Goal: Information Seeking & Learning: Check status

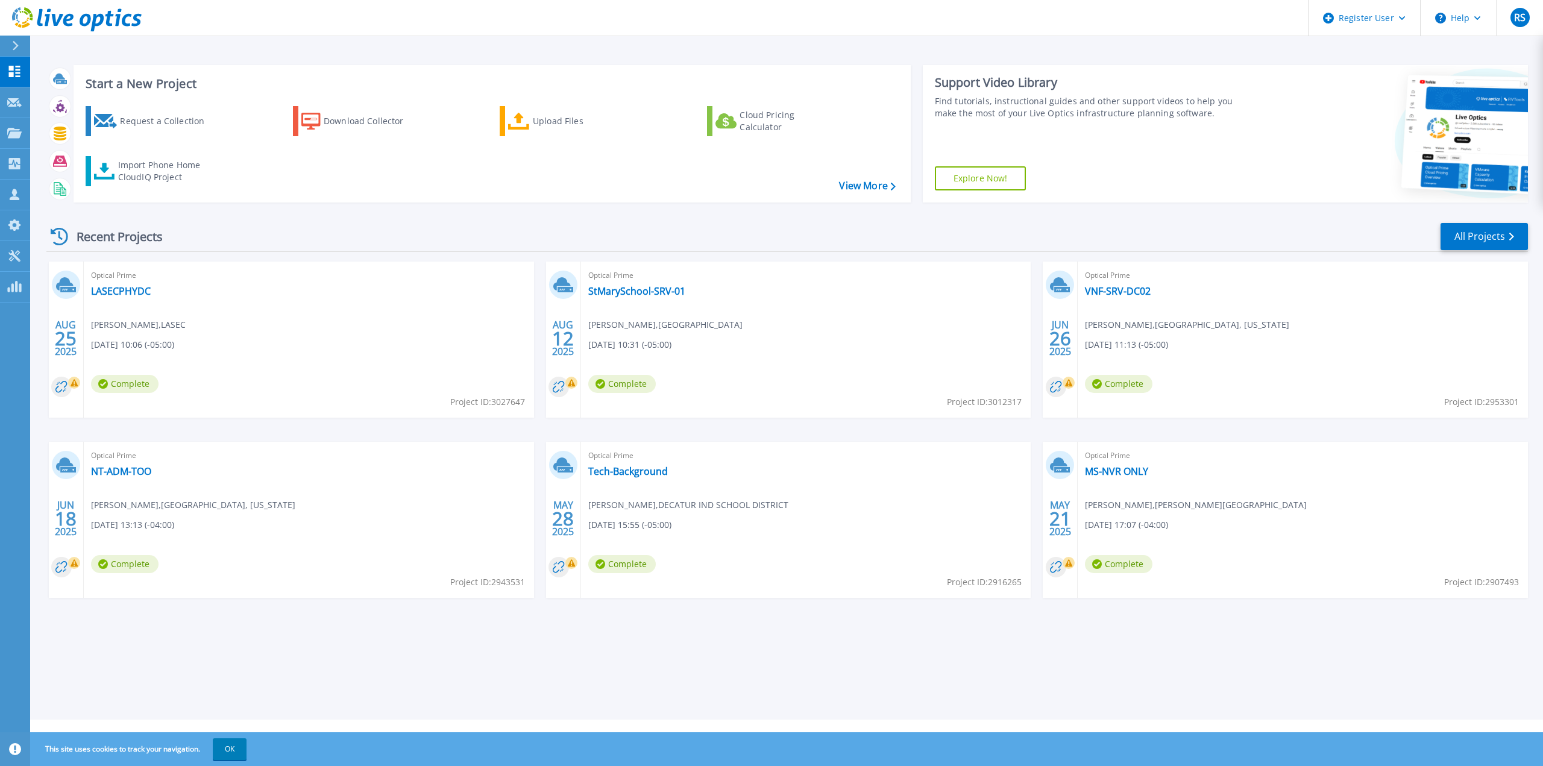
click at [13, 51] on div at bounding box center [20, 46] width 19 height 20
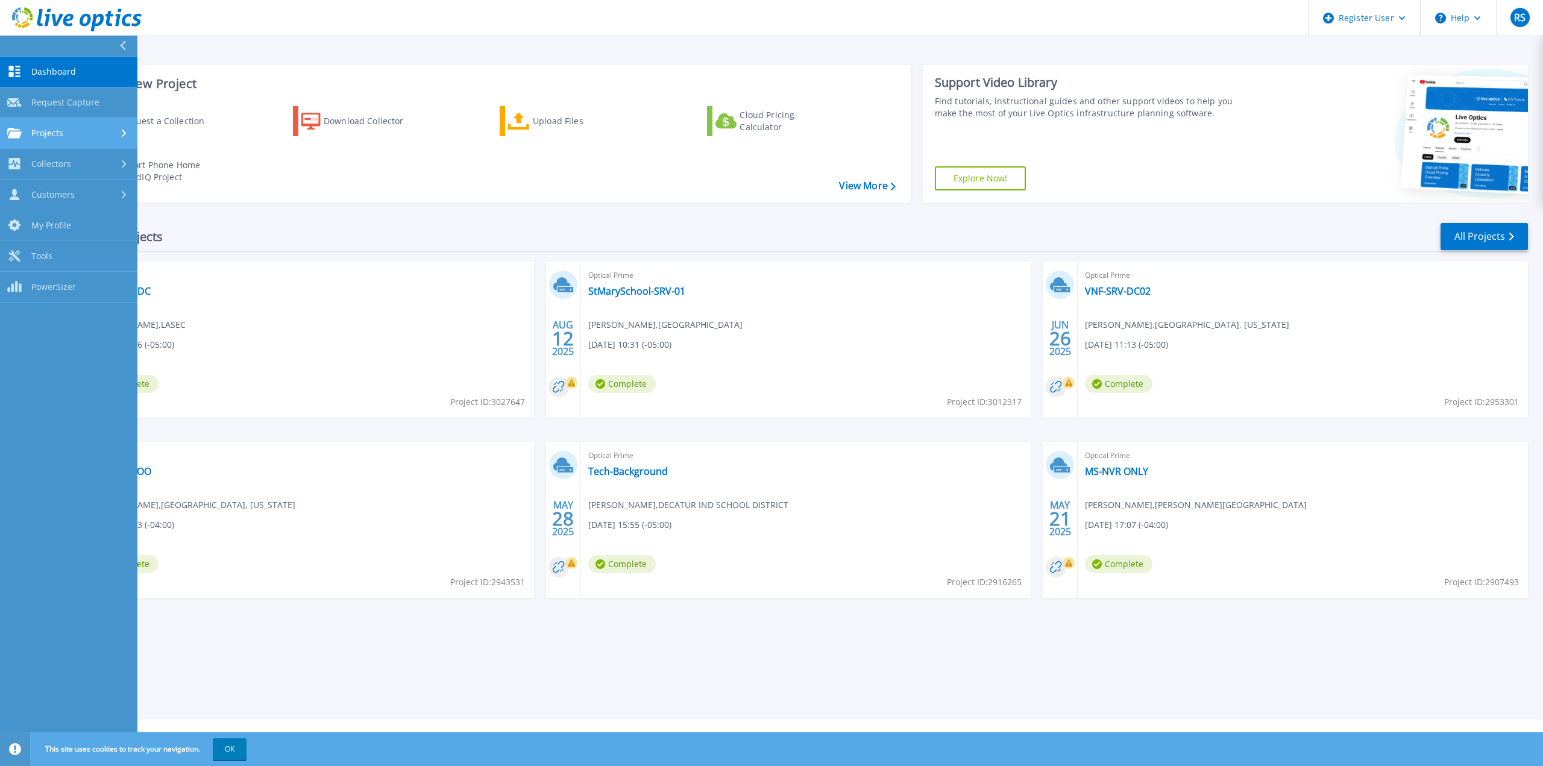
click at [86, 142] on link "Projects Projects" at bounding box center [68, 133] width 137 height 31
click at [100, 164] on link "Search Projects" at bounding box center [68, 164] width 137 height 31
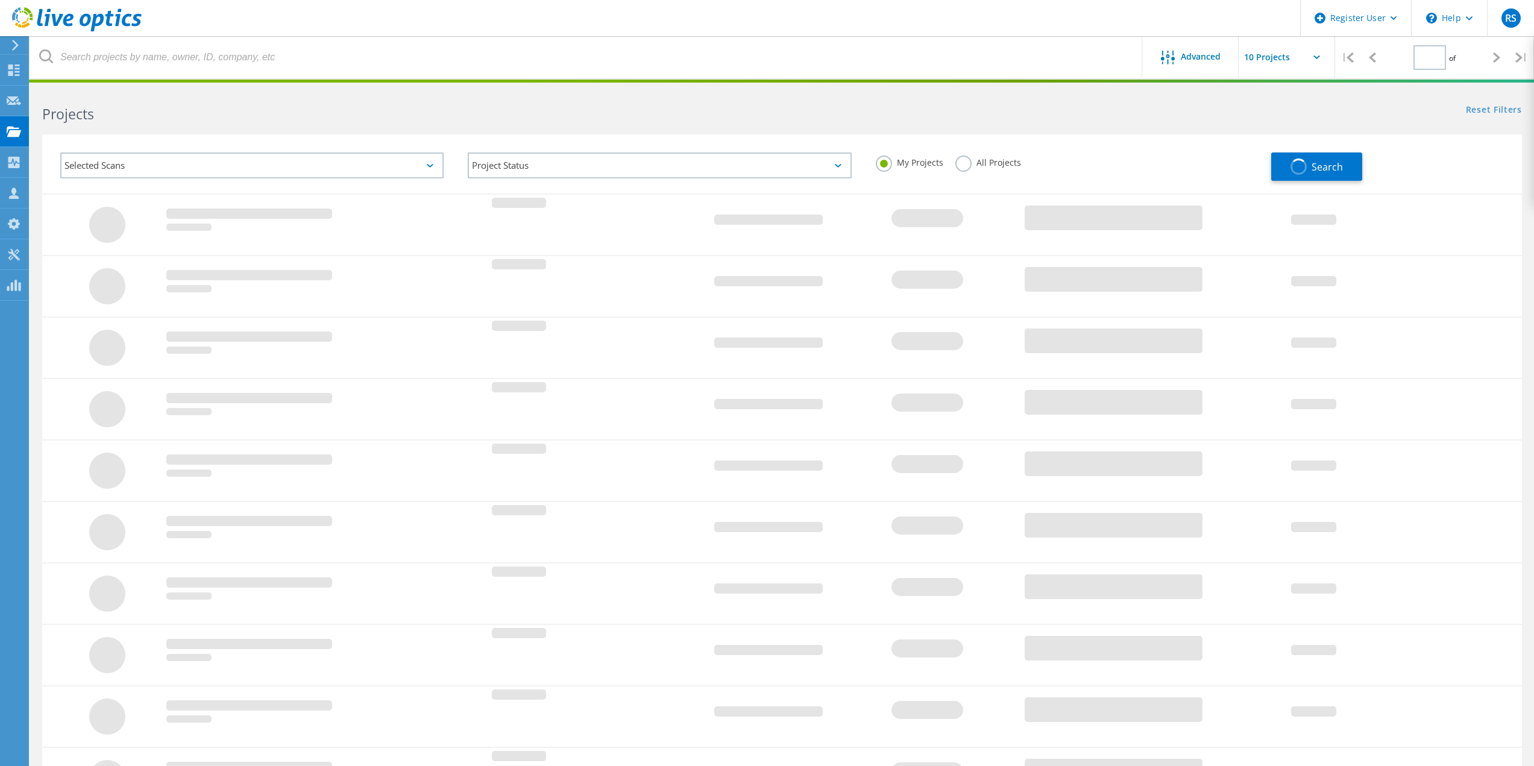
type input "1"
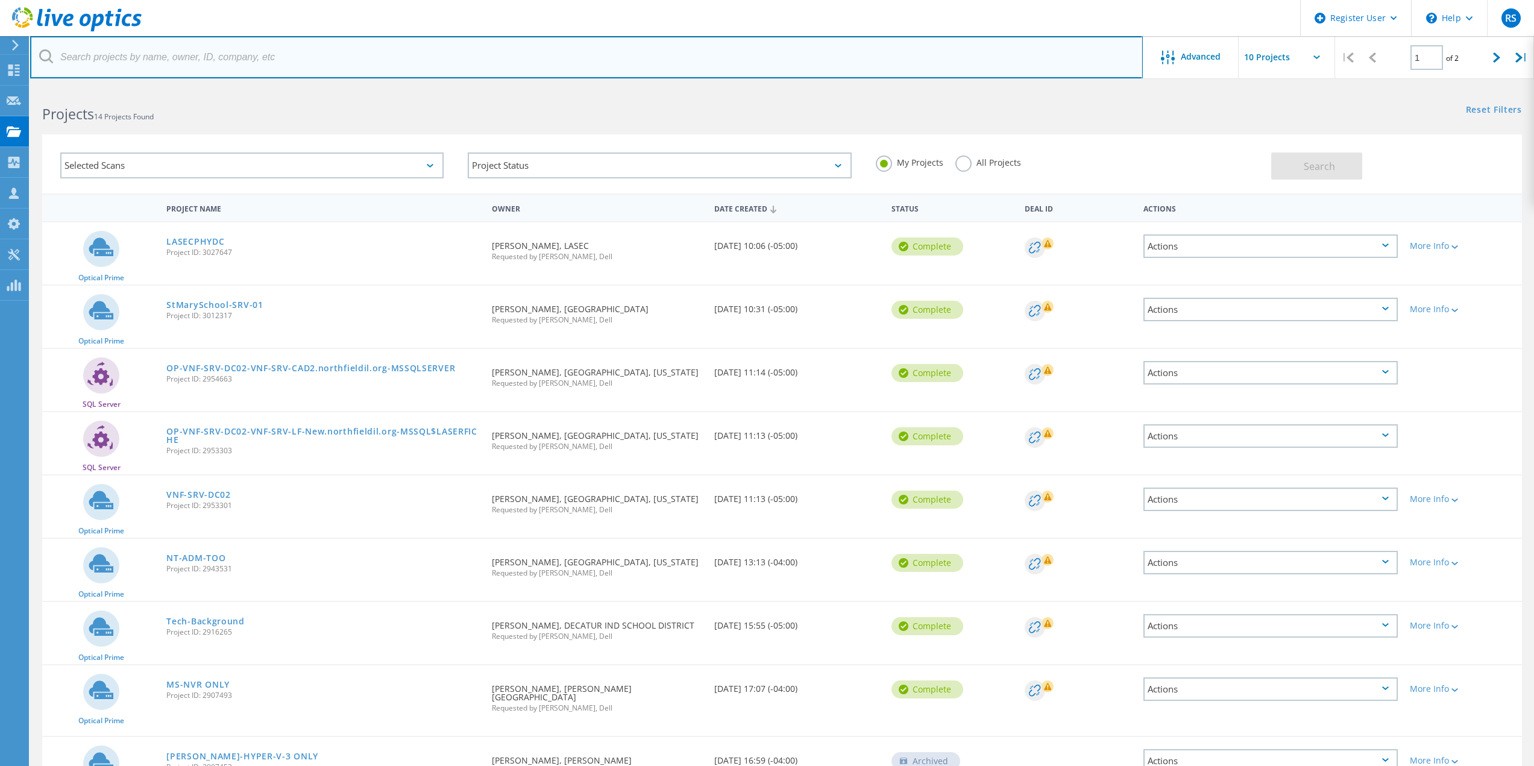
click at [112, 56] on input "text" at bounding box center [586, 57] width 1113 height 42
paste input "David Clark <david.clark@bullittky.gov>"
drag, startPoint x: 117, startPoint y: 54, endPoint x: -86, endPoint y: 306, distance: 323.2
click at [0, 306] on html "Register User \n Help Explore Helpful Articles Contact Support RS Dell User Rya…" at bounding box center [767, 463] width 1534 height 927
click at [216, 61] on input "david.clark@bullittky.gov>" at bounding box center [586, 57] width 1113 height 42
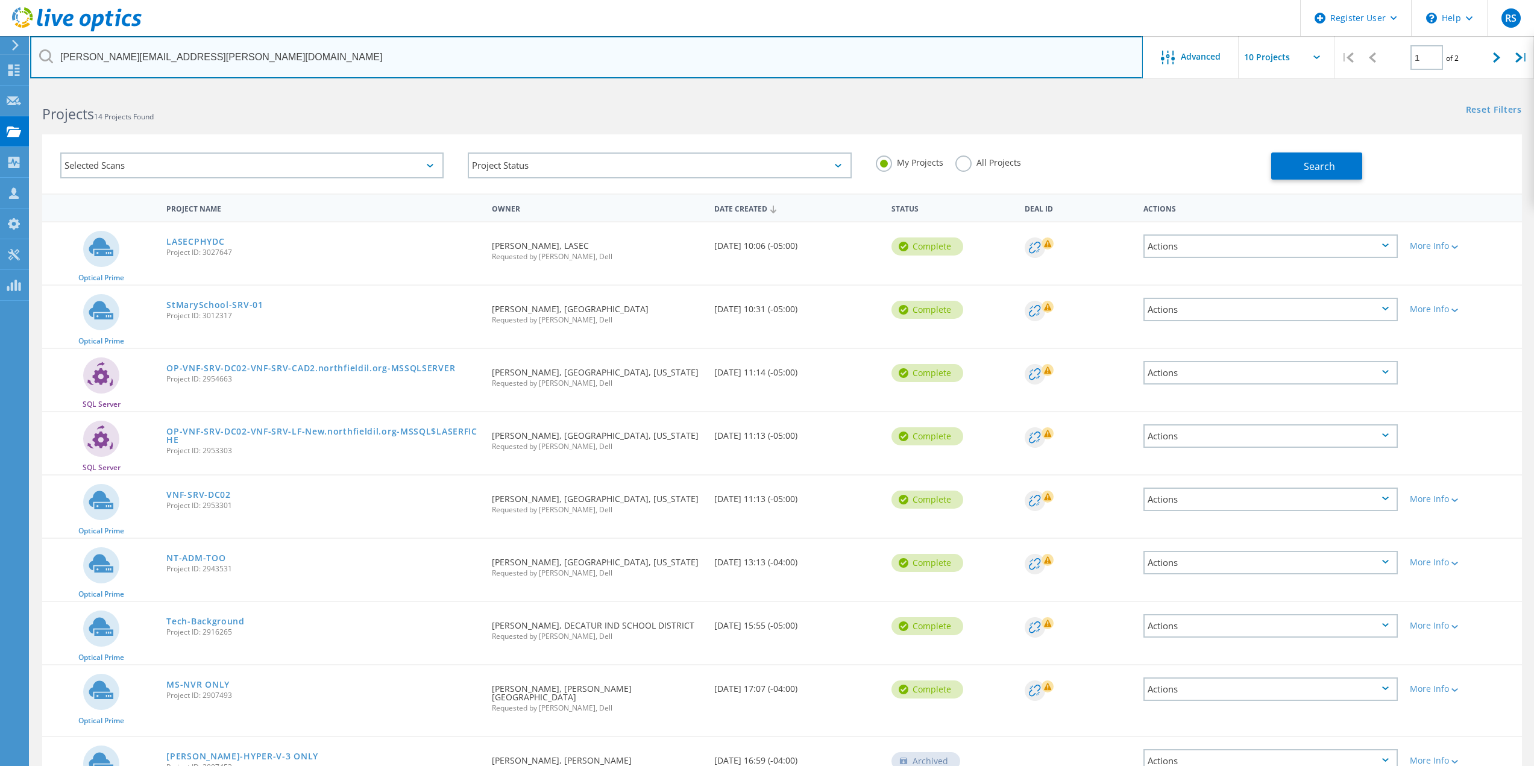
type input "[PERSON_NAME][EMAIL_ADDRESS][PERSON_NAME][DOMAIN_NAME]"
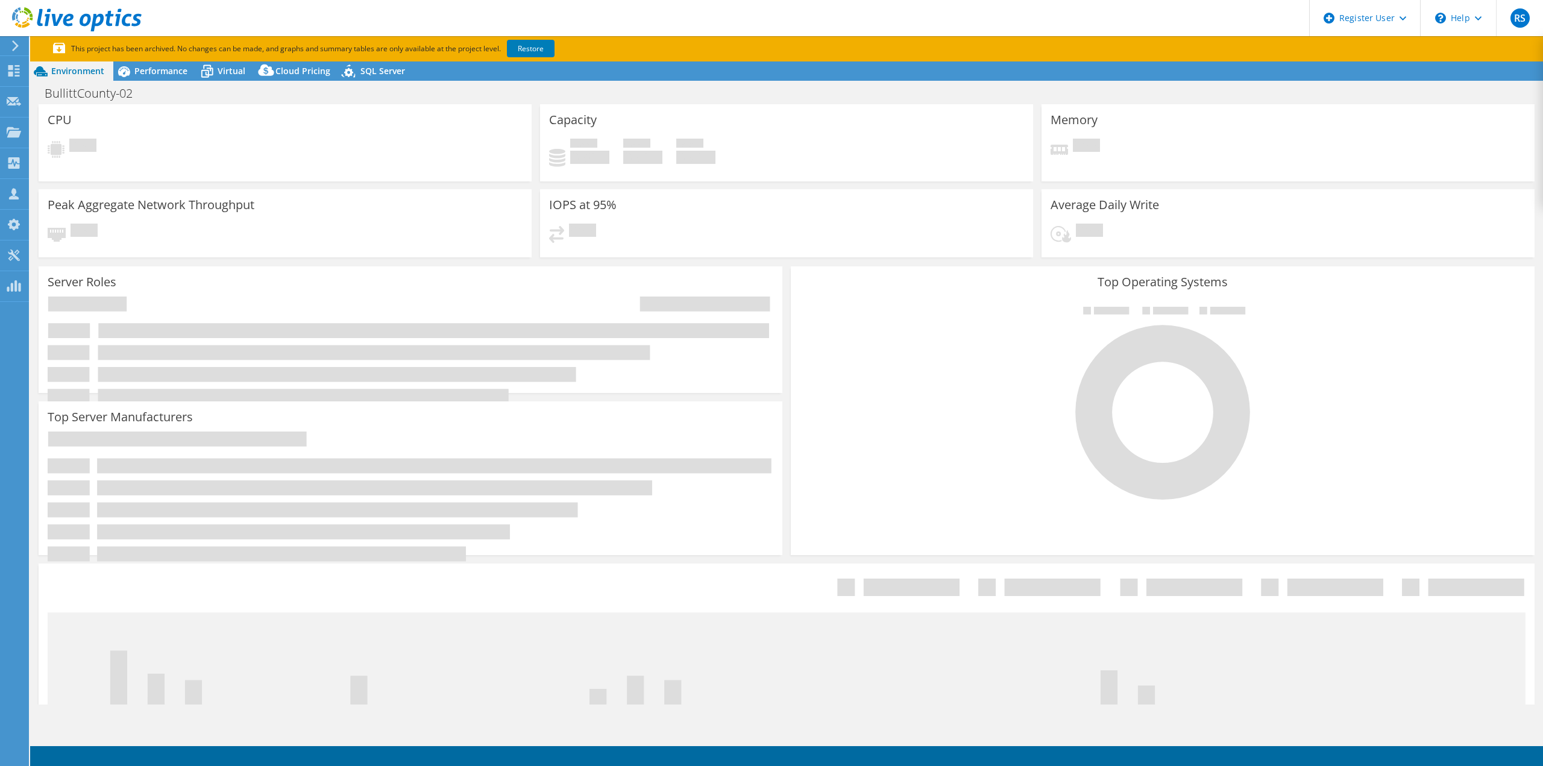
select select "USEast"
select select "USD"
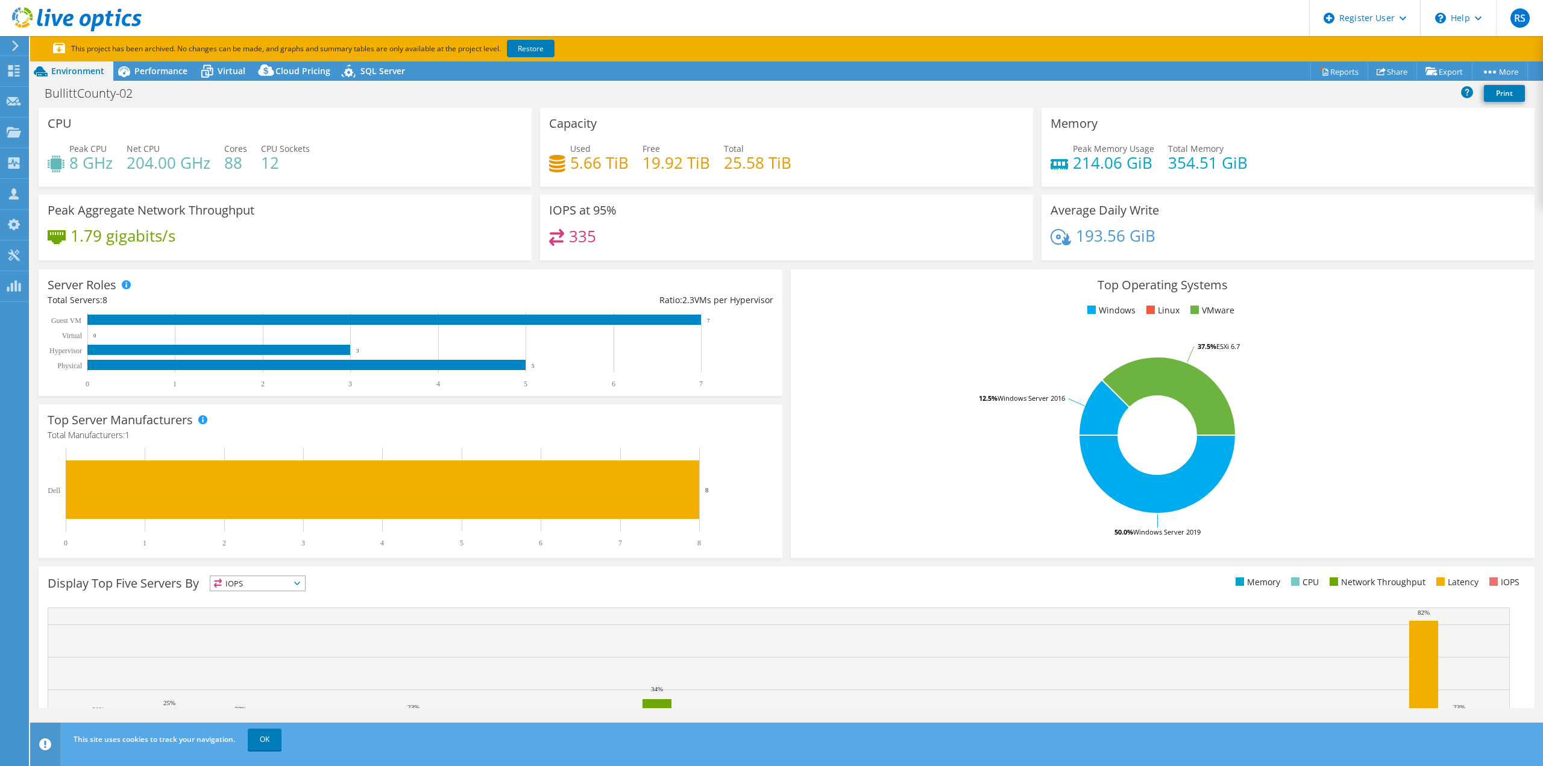
click at [1319, 404] on rect at bounding box center [1157, 435] width 715 height 211
click at [781, 266] on div "Server Roles Physical Servers represent bare metal servers that were targets of…" at bounding box center [410, 332] width 752 height 135
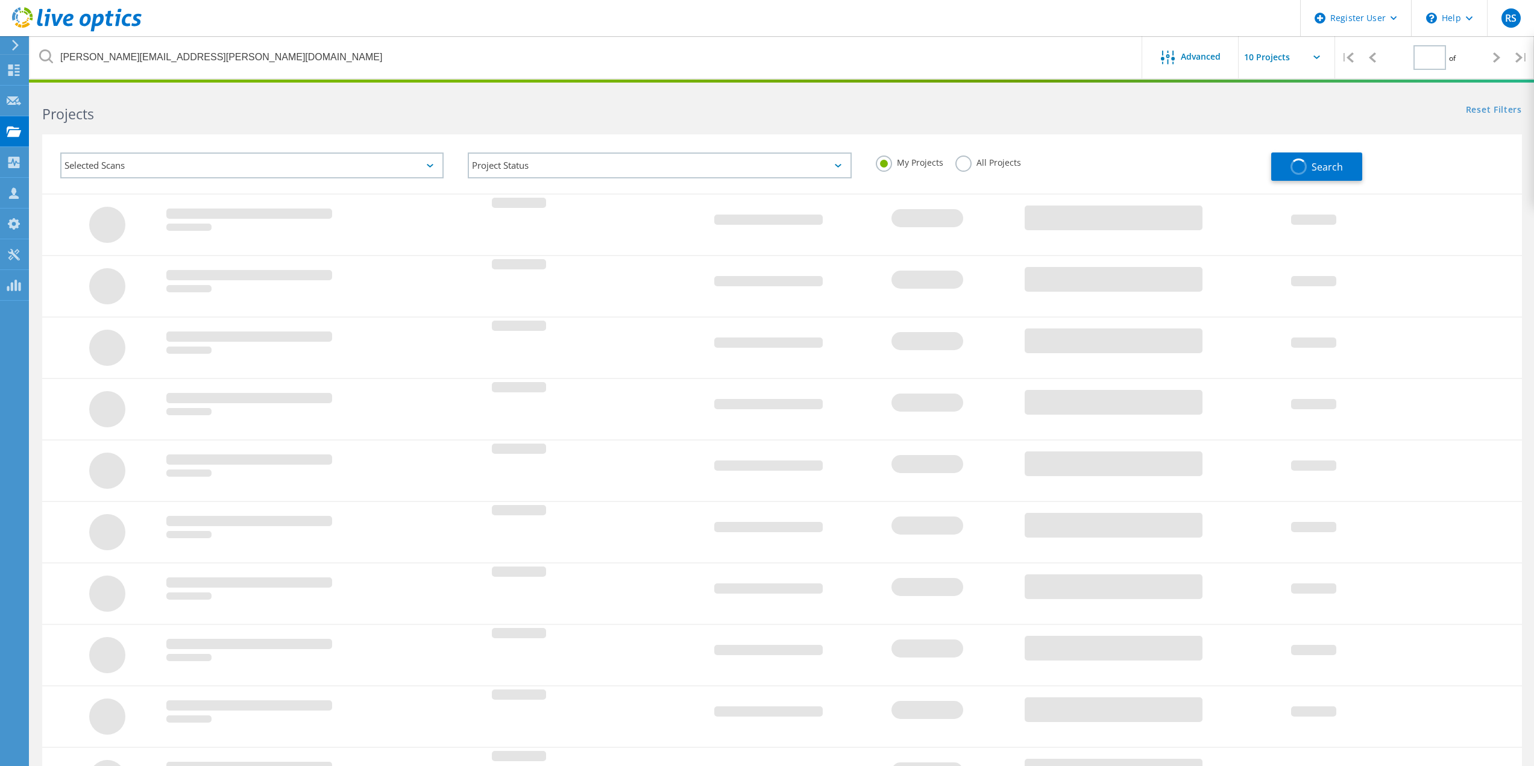
type input "1"
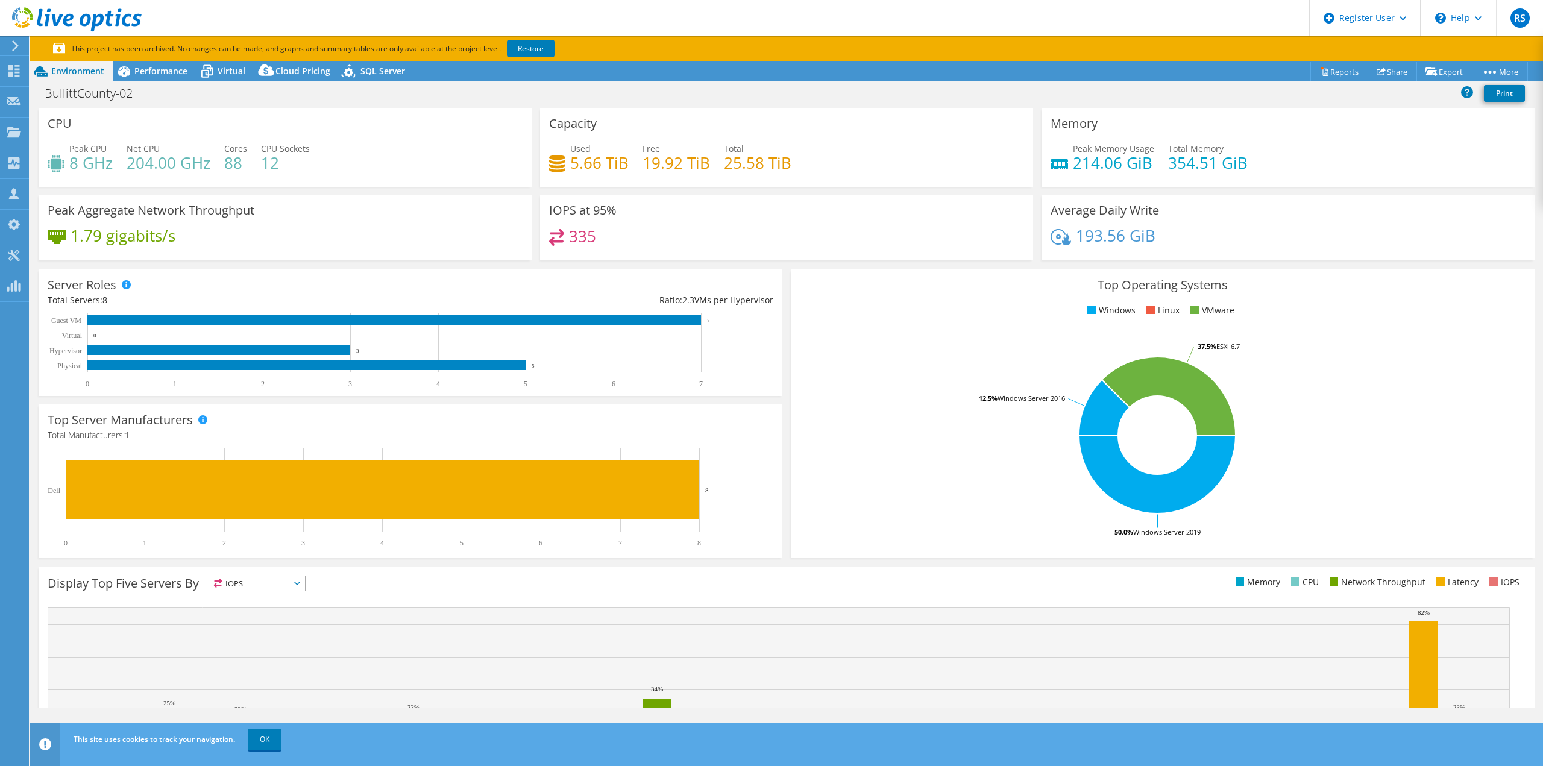
select select "USEast"
select select "USD"
